Goal: Navigation & Orientation: Find specific page/section

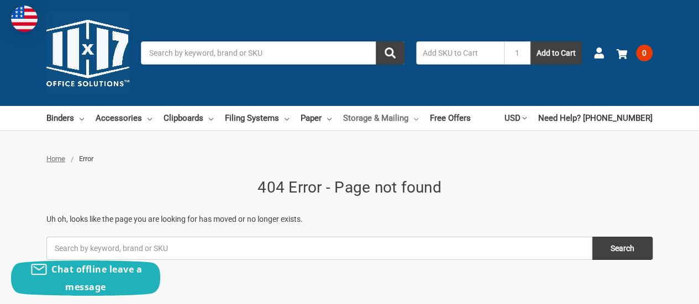
click at [346, 116] on link "Storage & Mailing" at bounding box center [380, 118] width 75 height 24
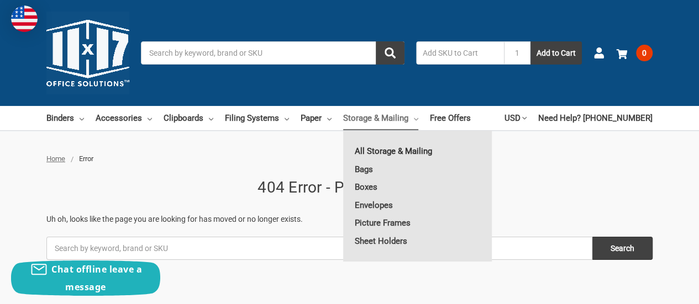
click at [390, 155] on link "All Storage & Mailing" at bounding box center [417, 152] width 149 height 18
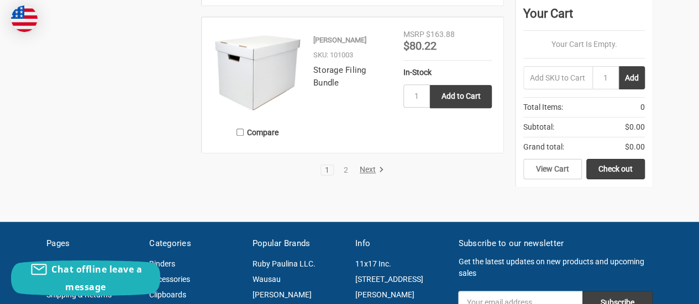
scroll to position [2356, 0]
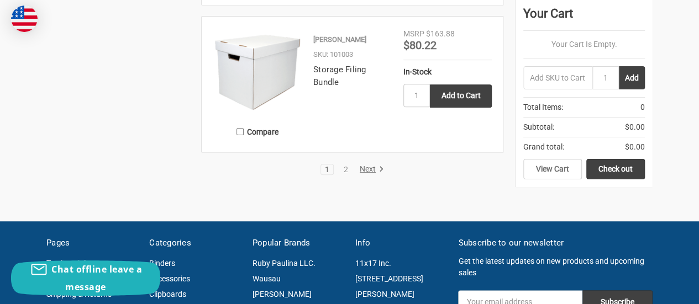
click at [368, 165] on link "Next" at bounding box center [370, 170] width 28 height 10
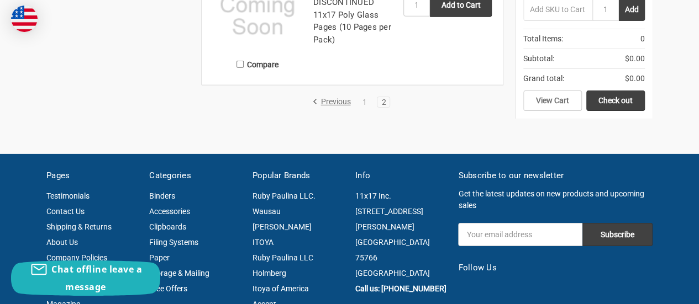
scroll to position [1765, 0]
